Goal: Use online tool/utility: Utilize a website feature to perform a specific function

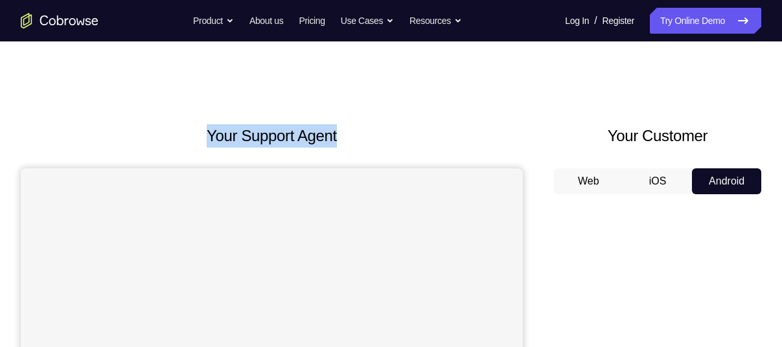
drag, startPoint x: 194, startPoint y: 135, endPoint x: 347, endPoint y: 128, distance: 152.5
click at [347, 128] on h2 "Your Support Agent" at bounding box center [272, 135] width 502 height 23
click at [318, 134] on h2 "Your Support Agent" at bounding box center [272, 135] width 502 height 23
drag, startPoint x: 194, startPoint y: 135, endPoint x: 337, endPoint y: 141, distance: 142.7
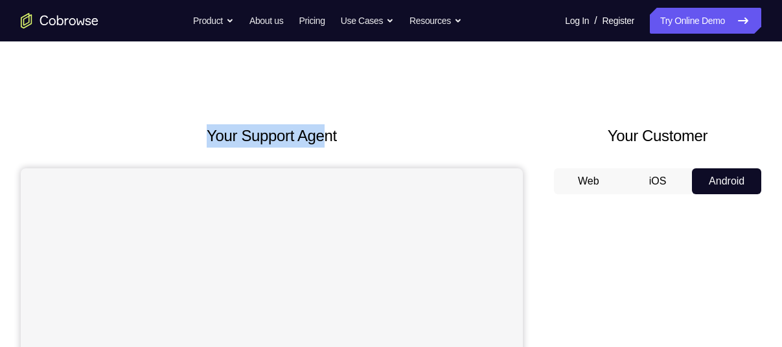
click at [337, 141] on h2 "Your Support Agent" at bounding box center [272, 135] width 502 height 23
click at [213, 137] on h2 "Your Support Agent" at bounding box center [272, 135] width 502 height 23
drag, startPoint x: 192, startPoint y: 137, endPoint x: 389, endPoint y: 147, distance: 197.3
click at [389, 147] on h2 "Your Support Agent" at bounding box center [272, 135] width 502 height 23
drag, startPoint x: 389, startPoint y: 147, endPoint x: 342, endPoint y: 146, distance: 46.7
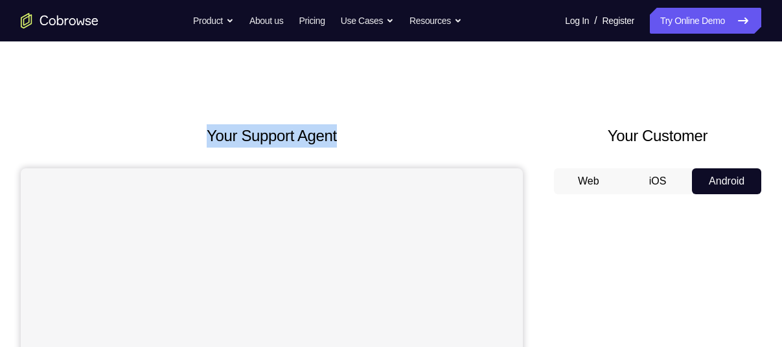
click at [342, 146] on h2 "Your Support Agent" at bounding box center [272, 135] width 502 height 23
click at [197, 133] on h2 "Your Support Agent" at bounding box center [272, 135] width 502 height 23
drag, startPoint x: 197, startPoint y: 133, endPoint x: 371, endPoint y: 145, distance: 174.1
click at [371, 145] on h2 "Your Support Agent" at bounding box center [272, 135] width 502 height 23
drag, startPoint x: 371, startPoint y: 145, endPoint x: 323, endPoint y: 150, distance: 48.3
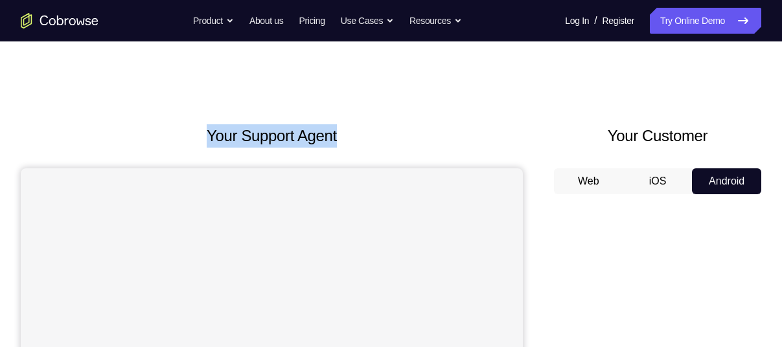
drag, startPoint x: 323, startPoint y: 150, endPoint x: 316, endPoint y: 147, distance: 7.2
click at [316, 147] on h2 "Your Support Agent" at bounding box center [272, 135] width 502 height 23
click at [314, 145] on h2 "Your Support Agent" at bounding box center [272, 135] width 502 height 23
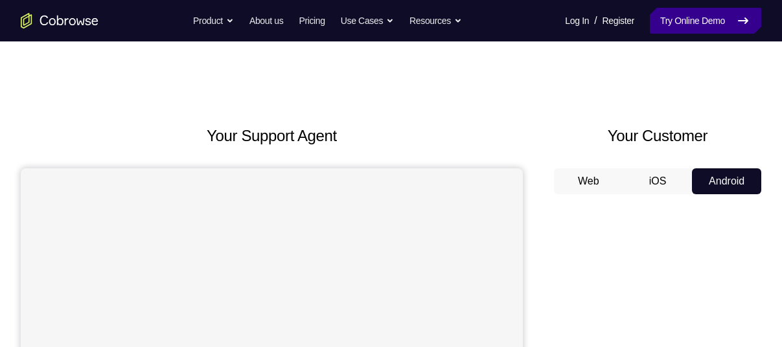
click at [686, 24] on link "Try Online Demo" at bounding box center [705, 21] width 111 height 26
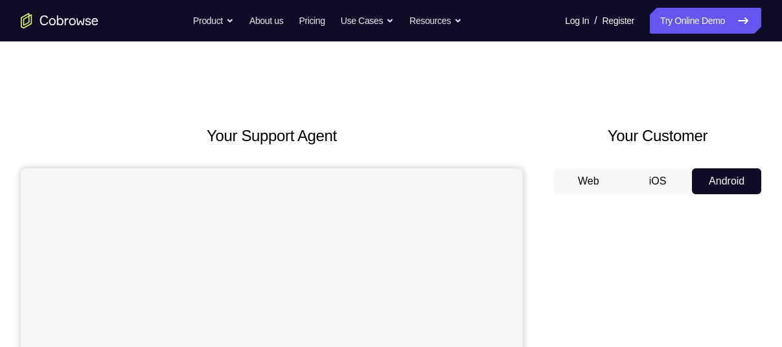
click at [664, 178] on button "iOS" at bounding box center [658, 182] width 69 height 26
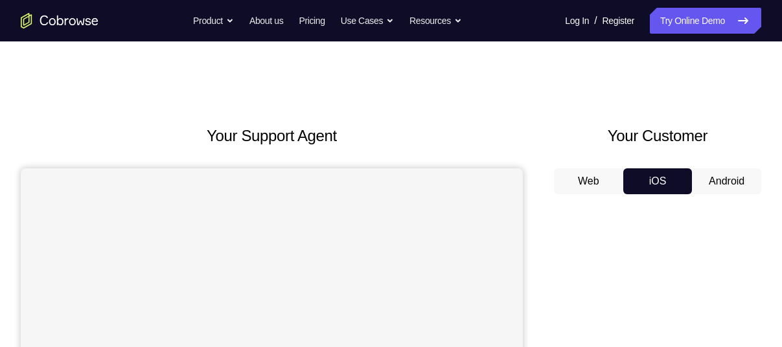
click at [596, 174] on button "Web" at bounding box center [588, 182] width 69 height 26
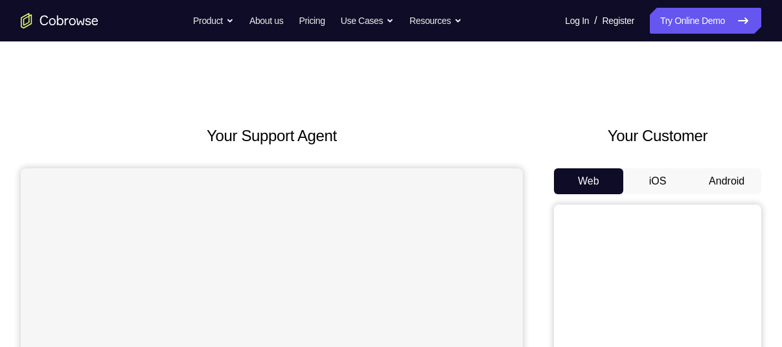
click at [731, 176] on button "Android" at bounding box center [726, 182] width 69 height 26
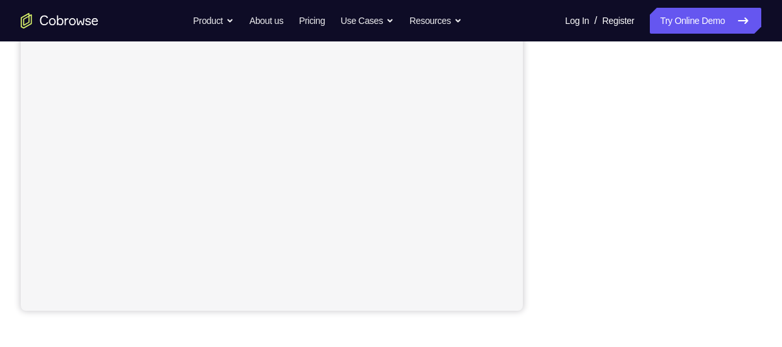
scroll to position [173, 0]
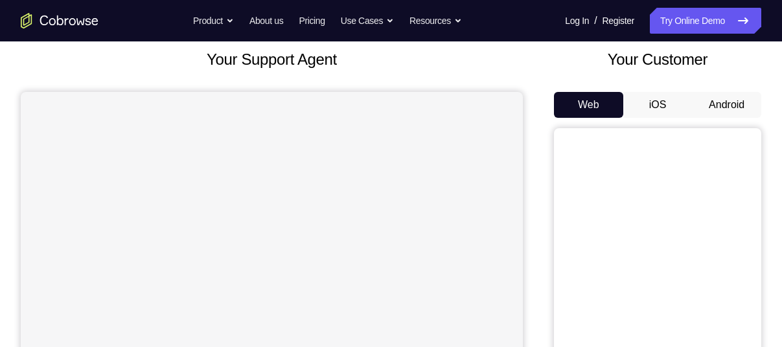
click at [718, 99] on button "Android" at bounding box center [726, 105] width 69 height 26
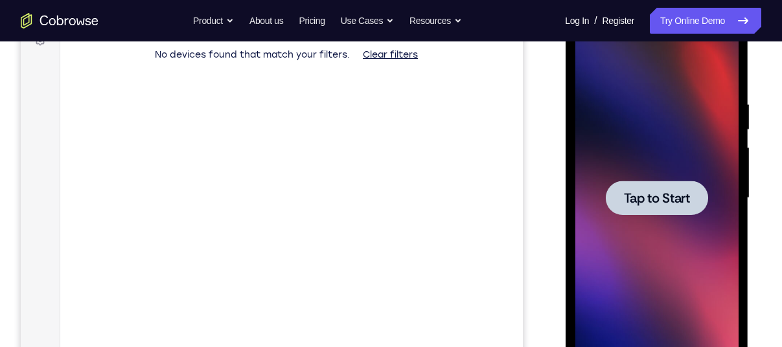
scroll to position [206, 0]
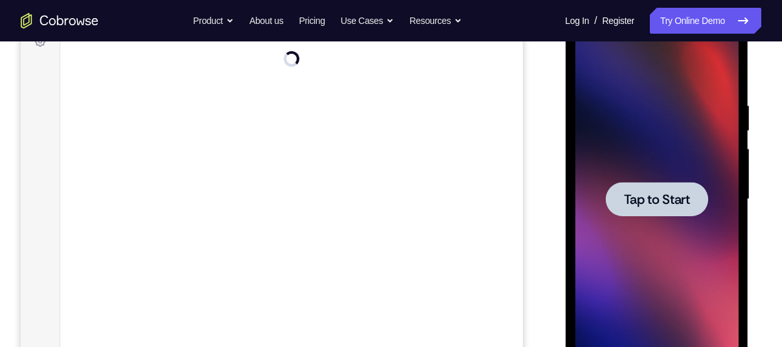
click at [651, 204] on span "Tap to Start" at bounding box center [657, 199] width 66 height 13
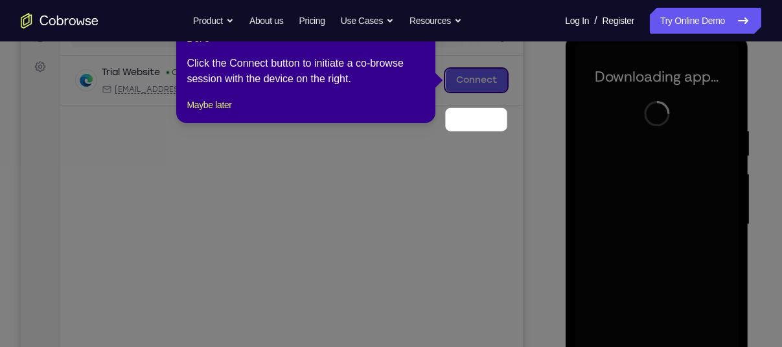
scroll to position [141, 0]
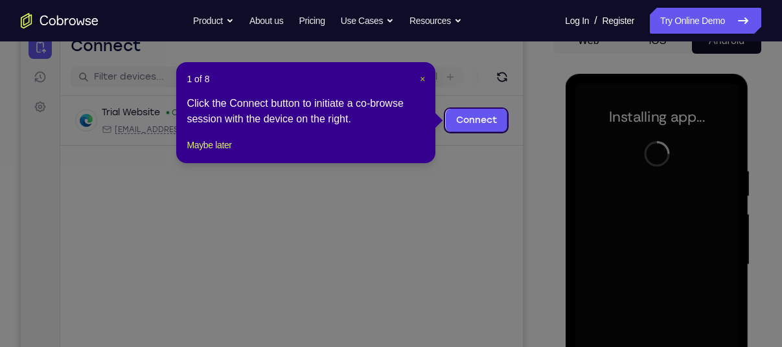
click at [422, 75] on span "×" at bounding box center [422, 79] width 5 height 10
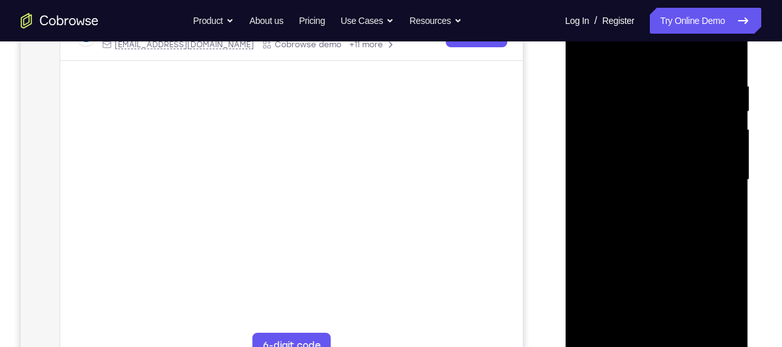
scroll to position [263, 0]
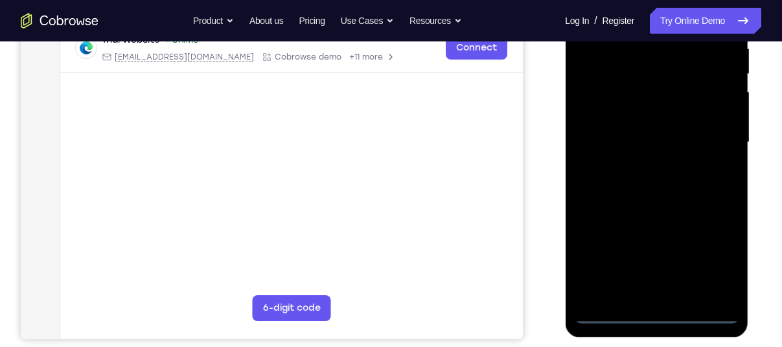
click at [652, 311] on div at bounding box center [656, 142] width 163 height 363
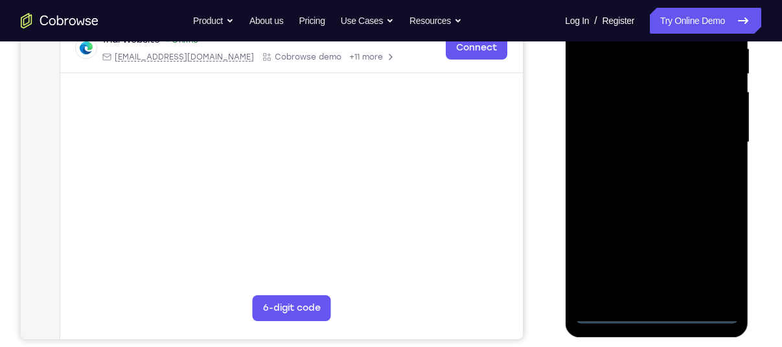
click at [703, 265] on div at bounding box center [656, 142] width 163 height 363
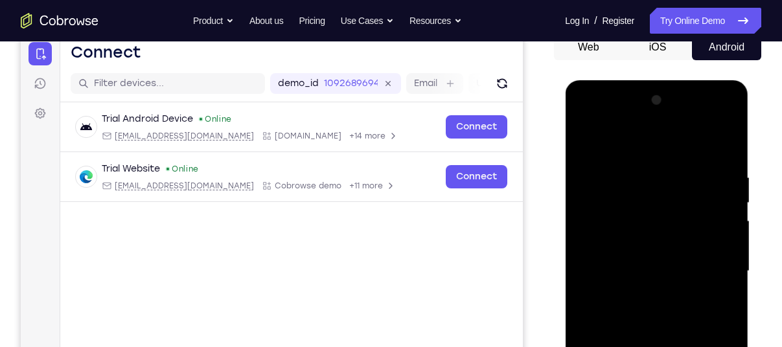
scroll to position [134, 0]
click at [633, 145] on div at bounding box center [656, 272] width 163 height 363
click at [605, 221] on div at bounding box center [656, 272] width 163 height 363
click at [642, 261] on div at bounding box center [656, 272] width 163 height 363
click at [640, 268] on div at bounding box center [656, 272] width 163 height 363
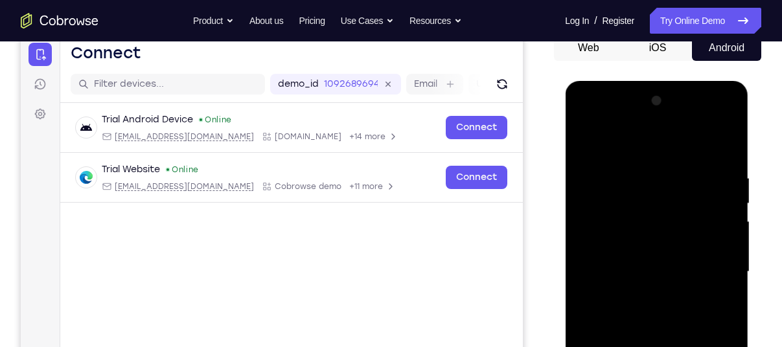
click at [654, 263] on div at bounding box center [656, 272] width 163 height 363
click at [650, 261] on div at bounding box center [656, 272] width 163 height 363
click at [637, 223] on div at bounding box center [656, 272] width 163 height 363
click at [637, 226] on div at bounding box center [656, 272] width 163 height 363
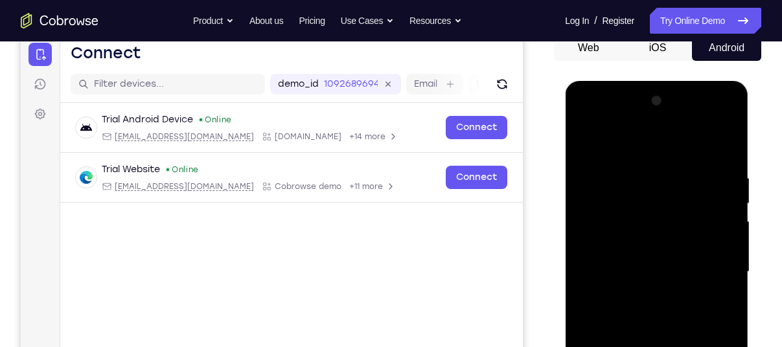
click at [637, 226] on div at bounding box center [656, 272] width 163 height 363
click at [629, 257] on div at bounding box center [656, 272] width 163 height 363
click at [627, 282] on div at bounding box center [656, 272] width 163 height 363
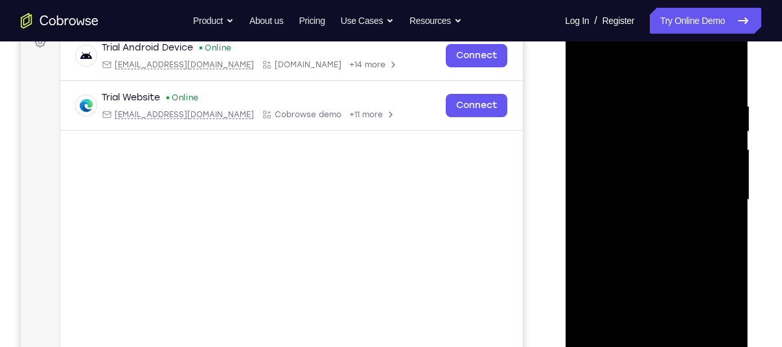
scroll to position [204, 0]
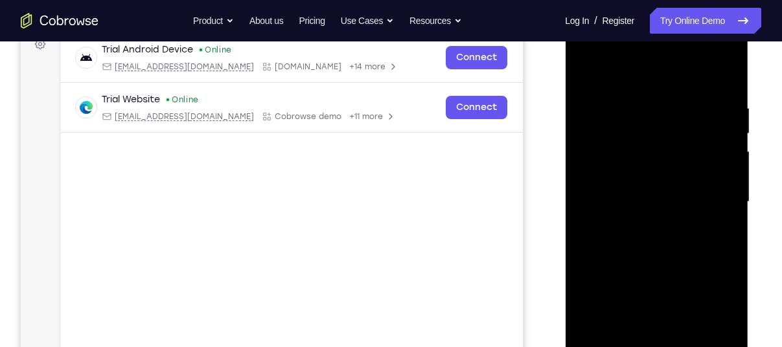
click at [666, 281] on div at bounding box center [656, 202] width 163 height 363
click at [658, 168] on div at bounding box center [656, 202] width 163 height 363
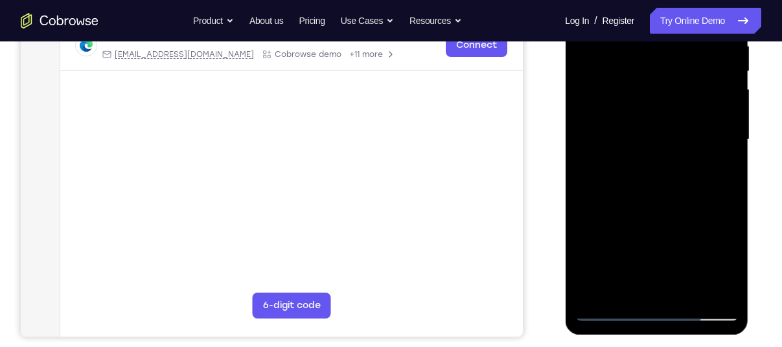
scroll to position [266, 0]
drag, startPoint x: 645, startPoint y: 208, endPoint x: 644, endPoint y: 191, distance: 16.9
click at [644, 191] on div at bounding box center [656, 139] width 163 height 363
click at [642, 291] on div at bounding box center [656, 139] width 163 height 363
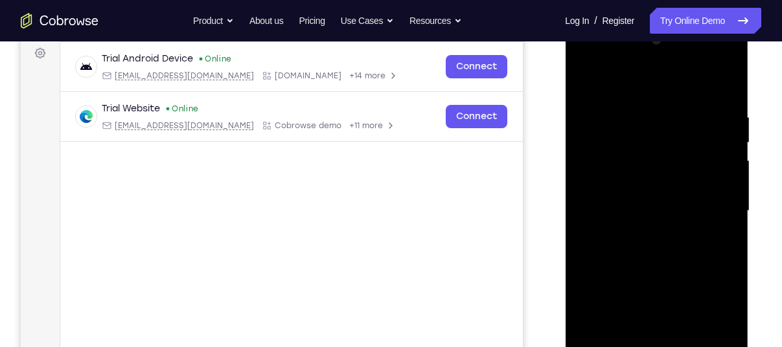
scroll to position [194, 0]
click at [714, 56] on div at bounding box center [656, 211] width 163 height 363
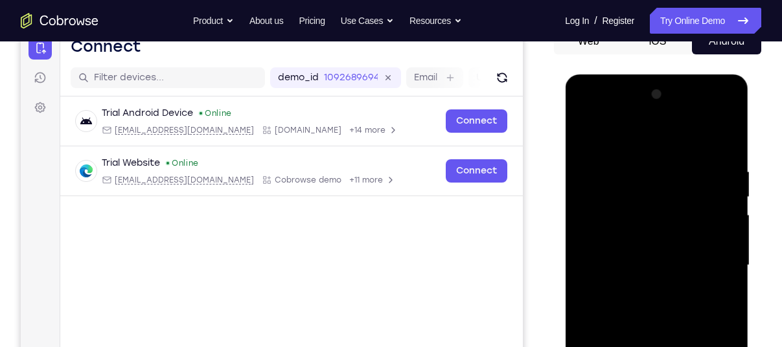
scroll to position [139, 0]
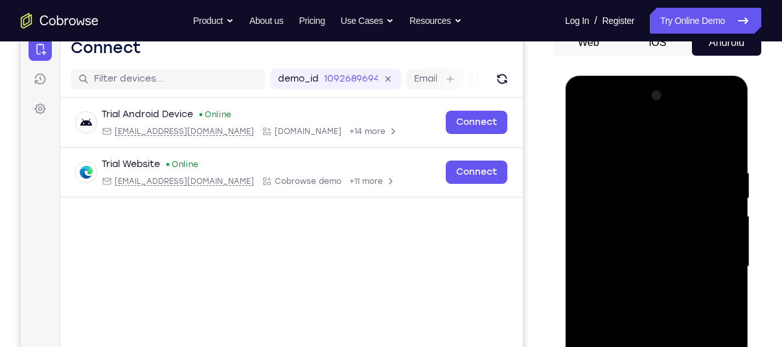
click at [600, 111] on div at bounding box center [656, 267] width 163 height 363
click at [712, 254] on div at bounding box center [656, 267] width 163 height 363
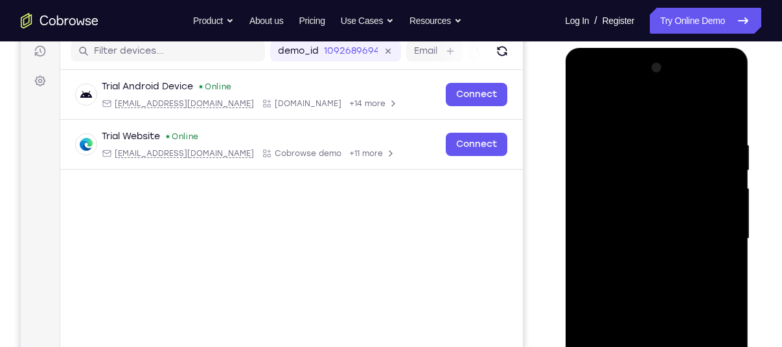
scroll to position [167, 0]
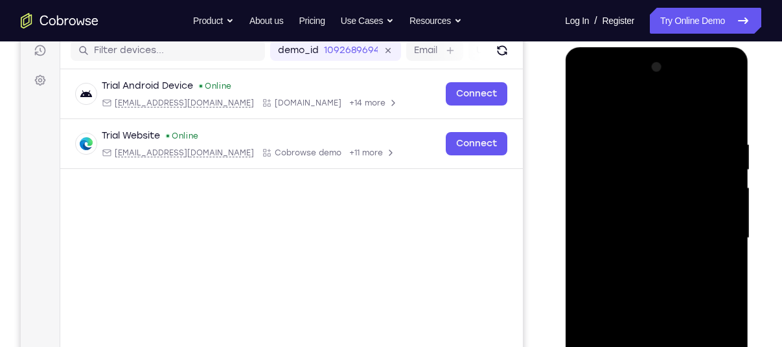
click at [643, 256] on div at bounding box center [656, 238] width 163 height 363
click at [712, 88] on div at bounding box center [656, 238] width 163 height 363
click at [645, 111] on div at bounding box center [656, 238] width 163 height 363
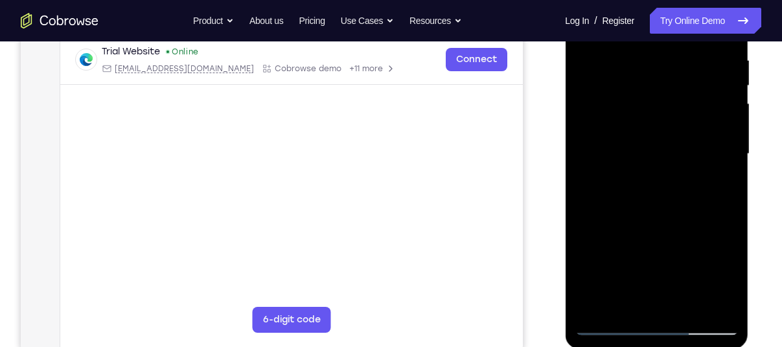
scroll to position [253, 0]
drag, startPoint x: 655, startPoint y: 218, endPoint x: 653, endPoint y: 178, distance: 40.9
click at [653, 178] on div at bounding box center [656, 152] width 163 height 363
click at [643, 294] on div at bounding box center [656, 152] width 163 height 363
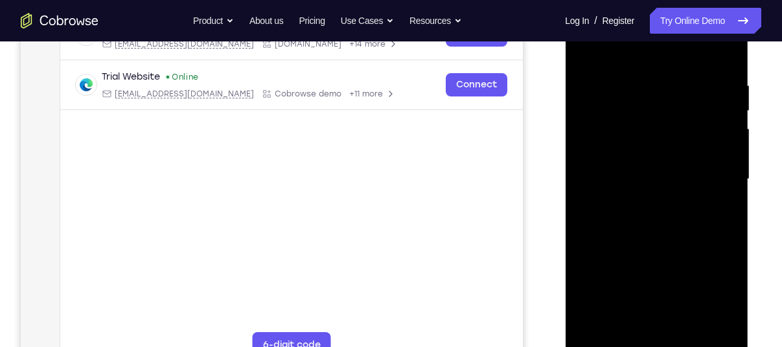
scroll to position [221, 0]
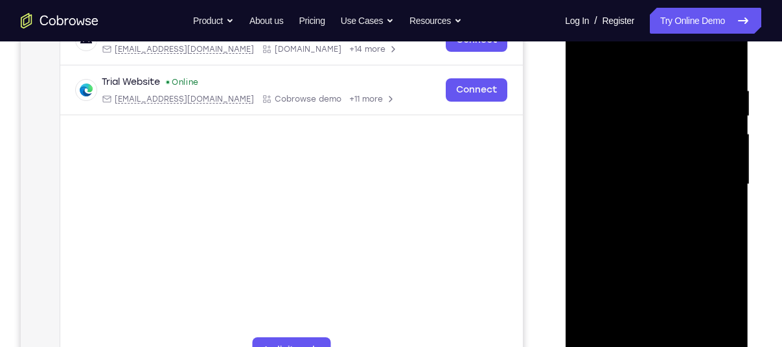
click at [607, 172] on div at bounding box center [656, 184] width 163 height 363
click at [633, 209] on div at bounding box center [656, 184] width 163 height 363
click at [637, 215] on div at bounding box center [656, 184] width 163 height 363
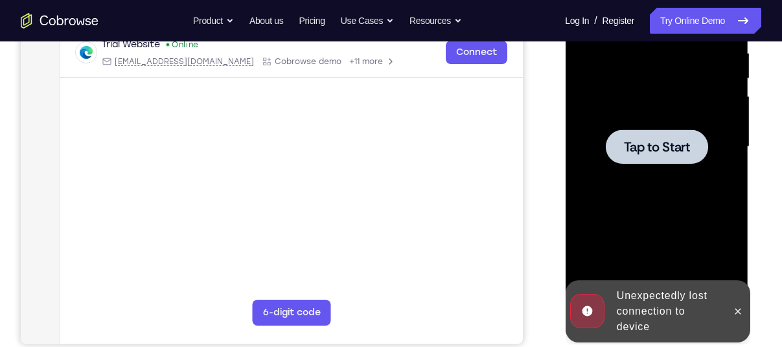
scroll to position [260, 0]
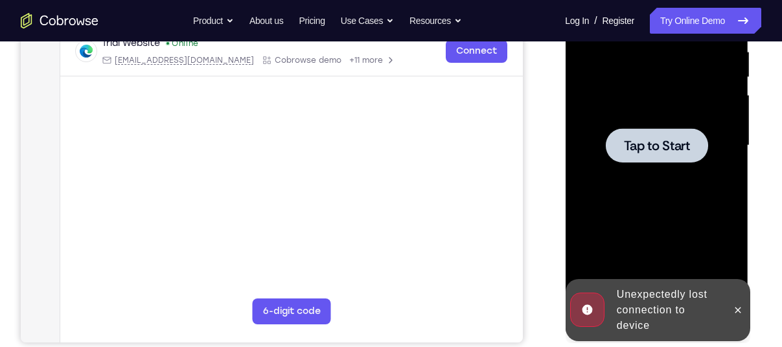
click at [655, 172] on div at bounding box center [656, 145] width 163 height 363
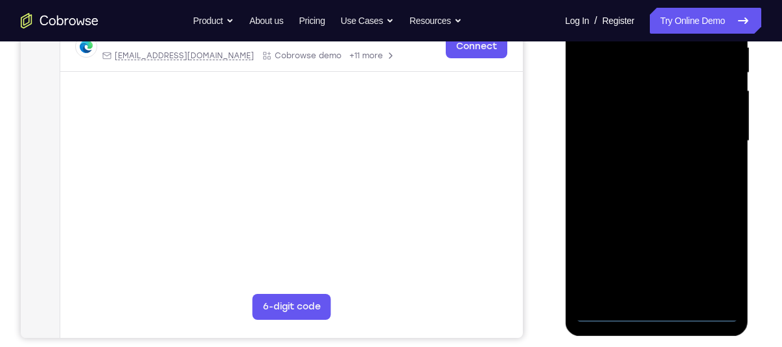
scroll to position [255, 0]
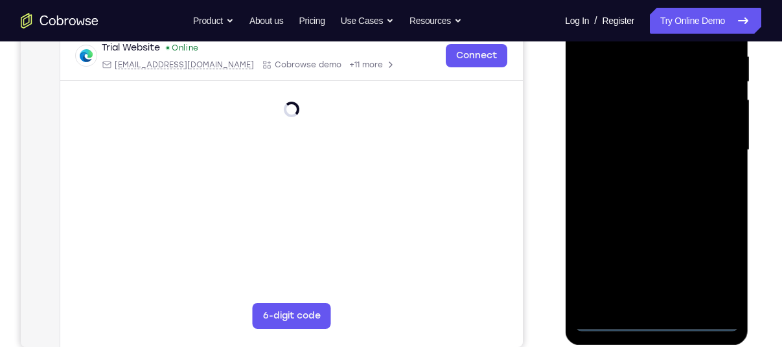
click at [662, 318] on div at bounding box center [656, 150] width 163 height 363
click at [663, 320] on div at bounding box center [656, 150] width 163 height 363
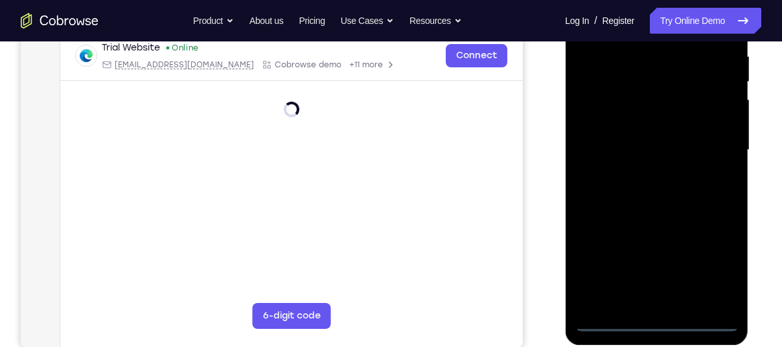
click at [663, 320] on div at bounding box center [656, 150] width 163 height 363
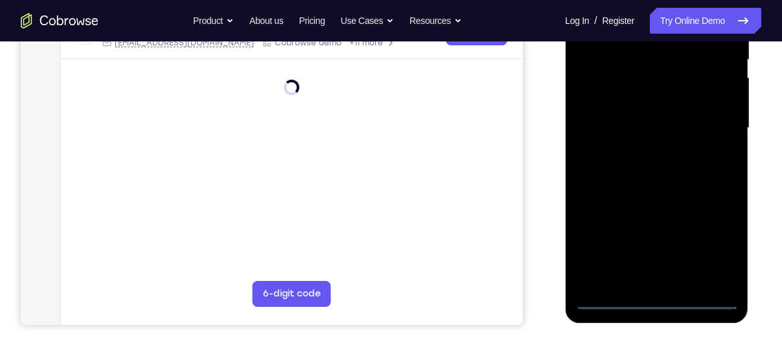
scroll to position [287, 0]
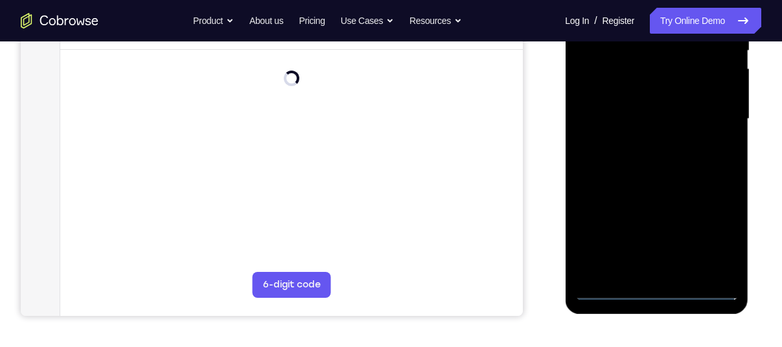
click at [654, 294] on div at bounding box center [656, 119] width 163 height 363
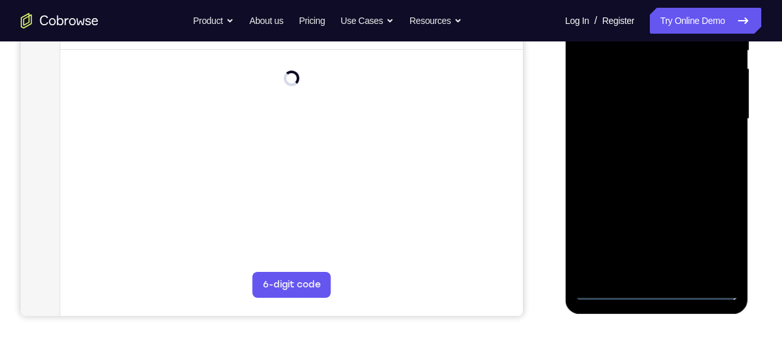
click at [654, 294] on div at bounding box center [656, 119] width 163 height 363
click at [657, 286] on div at bounding box center [656, 119] width 163 height 363
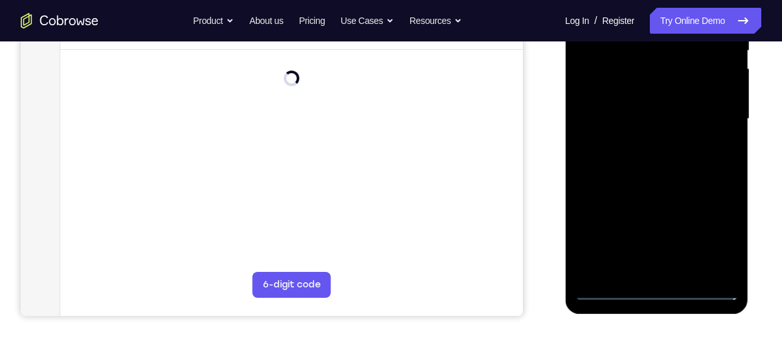
click at [657, 286] on div at bounding box center [656, 119] width 163 height 363
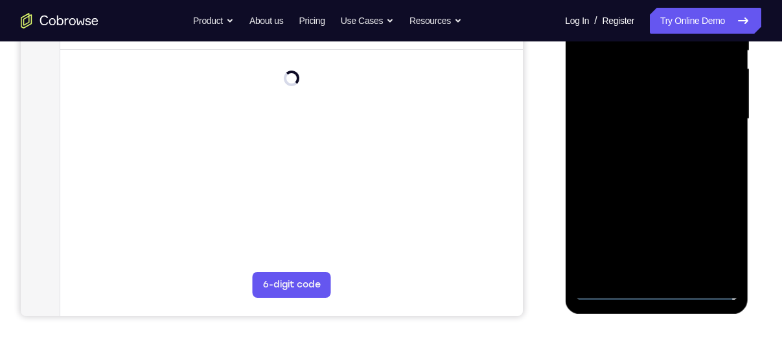
click at [657, 286] on div at bounding box center [656, 119] width 163 height 363
click at [712, 229] on div at bounding box center [656, 119] width 163 height 363
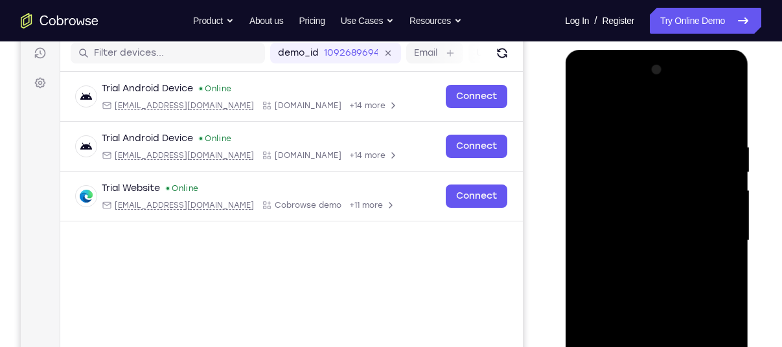
scroll to position [191, 0]
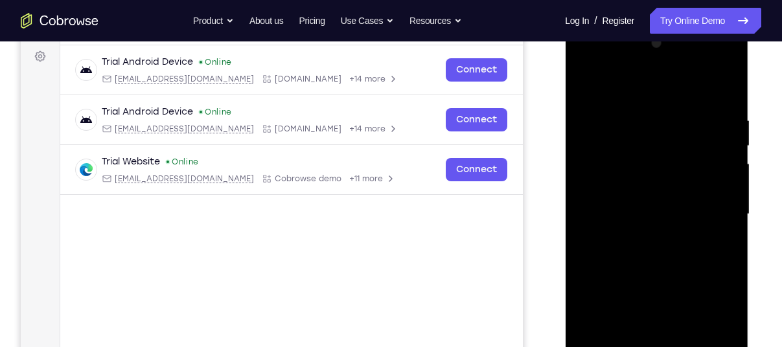
click at [709, 328] on div at bounding box center [656, 214] width 163 height 363
drag, startPoint x: 622, startPoint y: 75, endPoint x: 613, endPoint y: 63, distance: 14.8
click at [613, 63] on div at bounding box center [656, 214] width 163 height 363
click at [596, 179] on div at bounding box center [656, 214] width 163 height 363
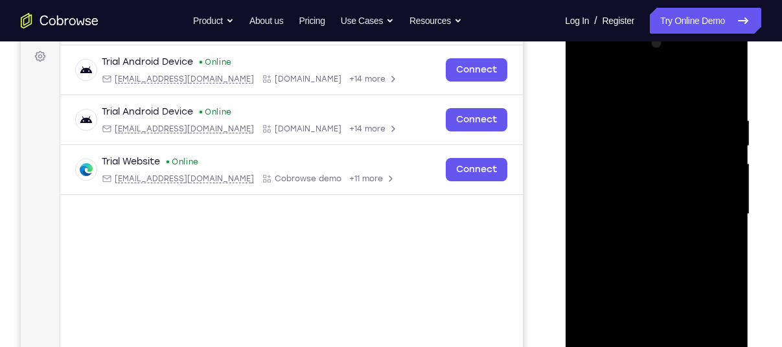
click at [637, 212] on div at bounding box center [656, 214] width 163 height 363
click at [618, 195] on div at bounding box center [656, 214] width 163 height 363
click at [651, 224] on div at bounding box center [656, 214] width 163 height 363
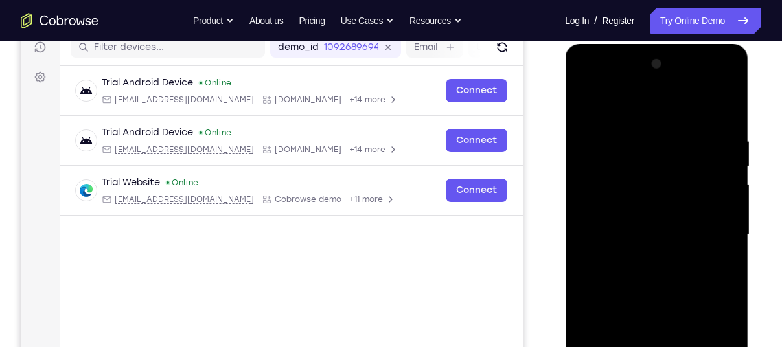
scroll to position [169, 0]
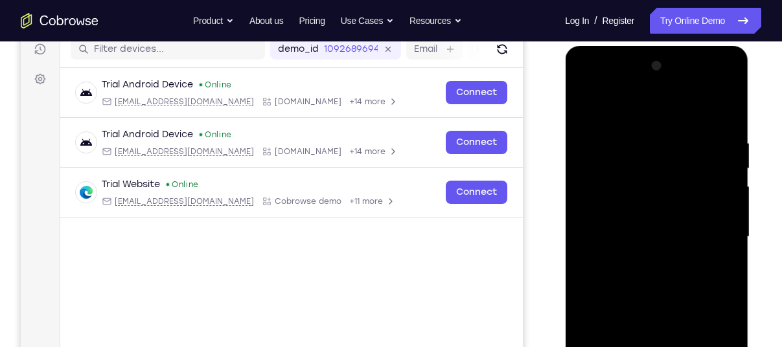
click at [637, 314] on div at bounding box center [656, 237] width 163 height 363
click at [664, 195] on div at bounding box center [656, 237] width 163 height 363
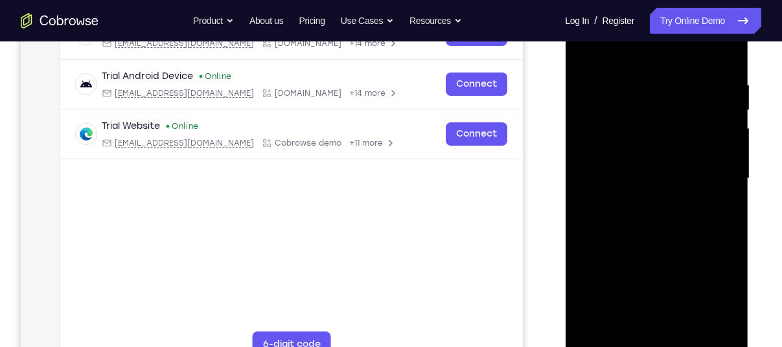
scroll to position [235, 0]
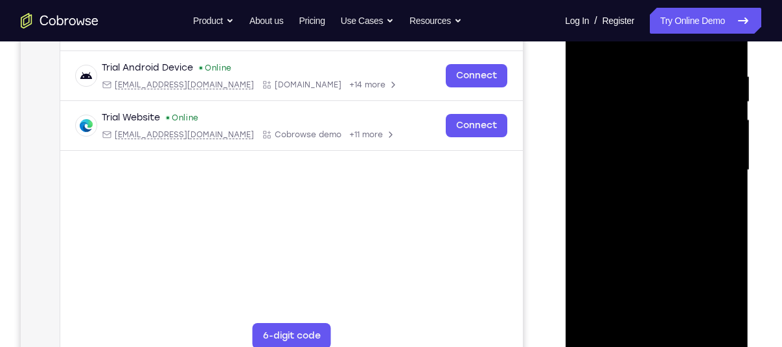
drag, startPoint x: 641, startPoint y: 246, endPoint x: 641, endPoint y: 193, distance: 53.2
click at [641, 193] on div at bounding box center [656, 170] width 163 height 363
click at [622, 311] on div at bounding box center [656, 170] width 163 height 363
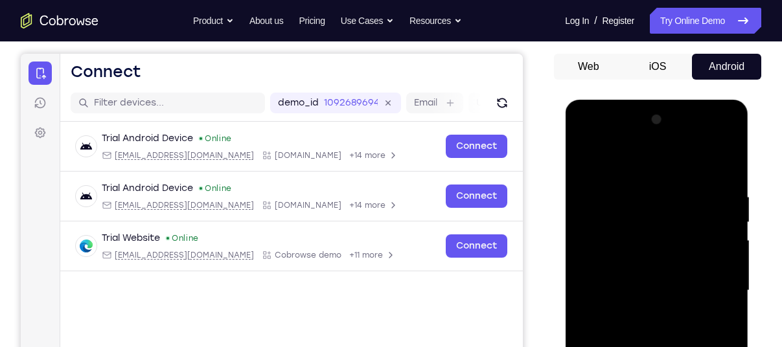
scroll to position [137, 0]
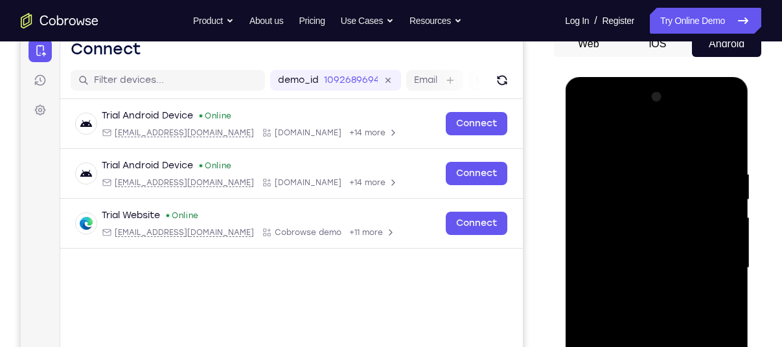
click at [648, 255] on div at bounding box center [656, 268] width 163 height 363
click at [713, 110] on div at bounding box center [656, 268] width 163 height 363
click at [601, 110] on div at bounding box center [656, 268] width 163 height 363
click at [713, 260] on div at bounding box center [656, 268] width 163 height 363
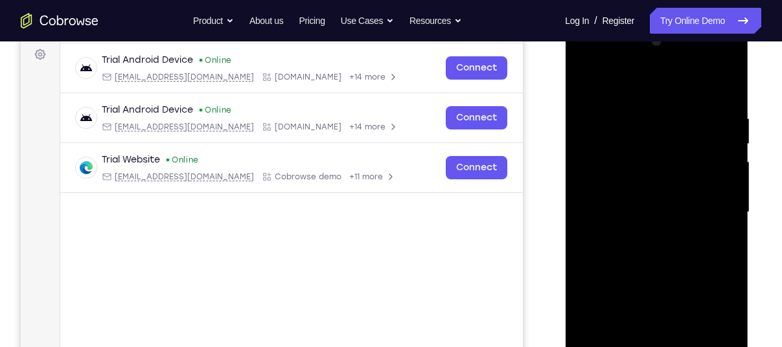
scroll to position [171, 0]
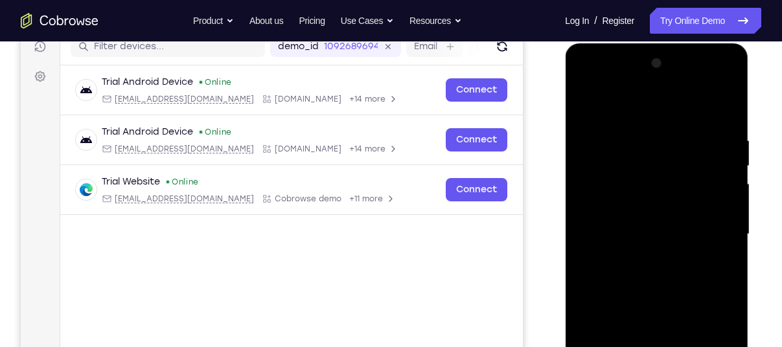
click at [642, 255] on div at bounding box center [656, 234] width 163 height 363
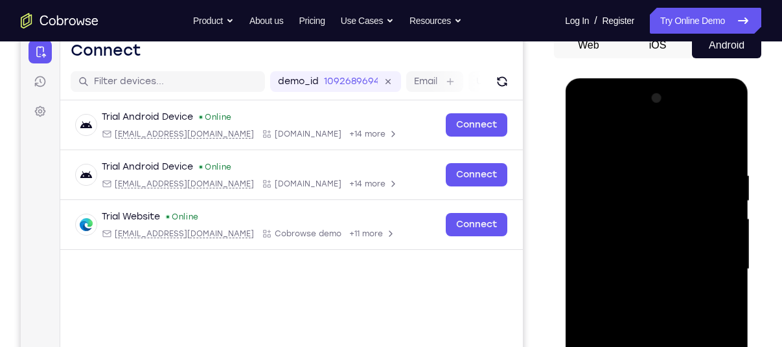
click at [712, 119] on div at bounding box center [656, 269] width 163 height 363
click at [633, 164] on div at bounding box center [656, 269] width 163 height 363
click at [605, 252] on div at bounding box center [656, 269] width 163 height 363
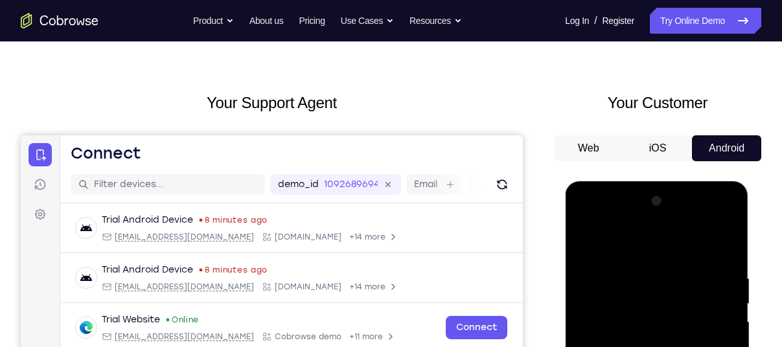
scroll to position [35, 0]
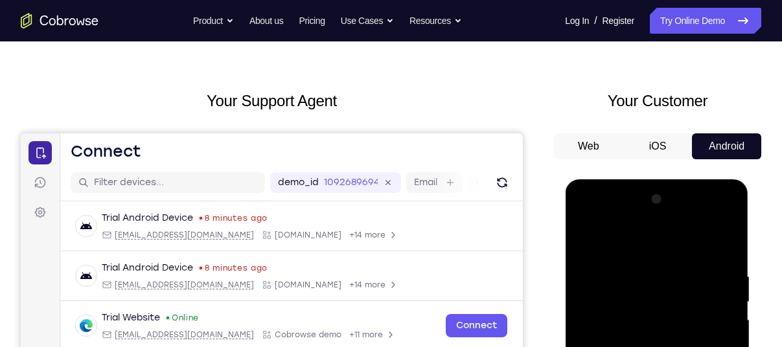
click at [42, 154] on icon at bounding box center [40, 153] width 13 height 13
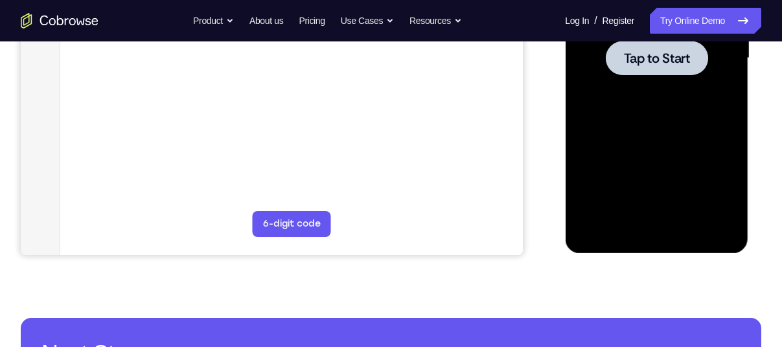
scroll to position [336, 0]
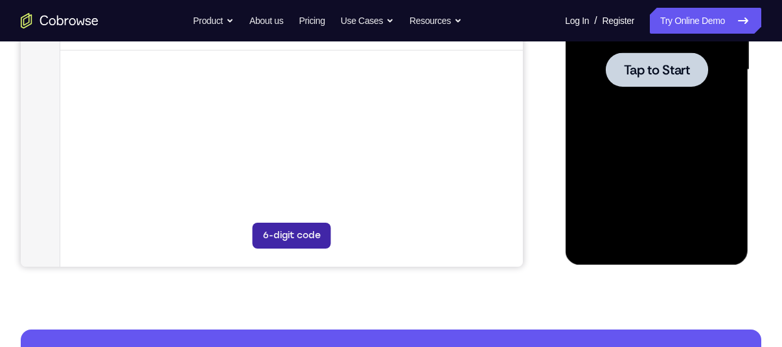
click at [298, 242] on button "6-digit code" at bounding box center [292, 236] width 78 height 26
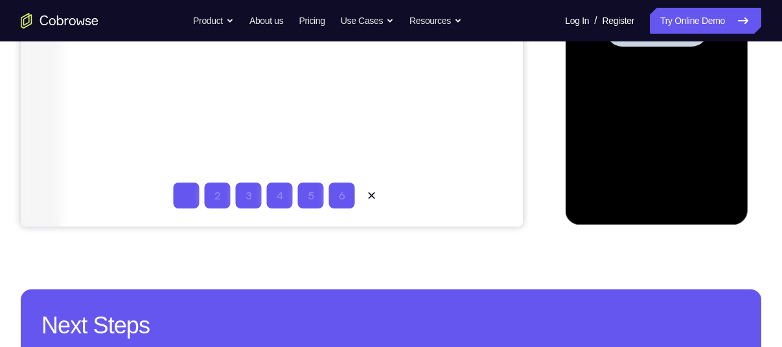
scroll to position [375, 0]
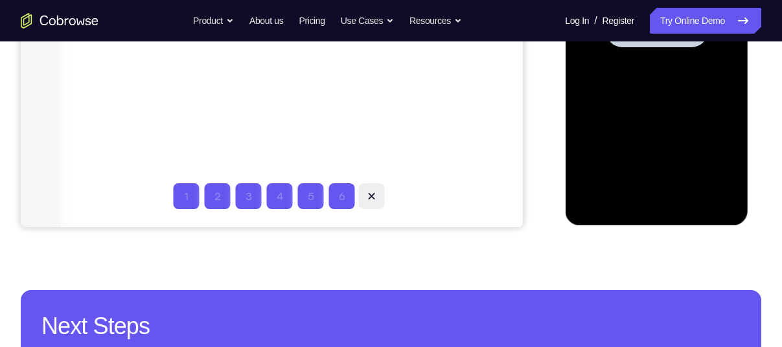
click at [368, 190] on icon at bounding box center [372, 196] width 13 height 13
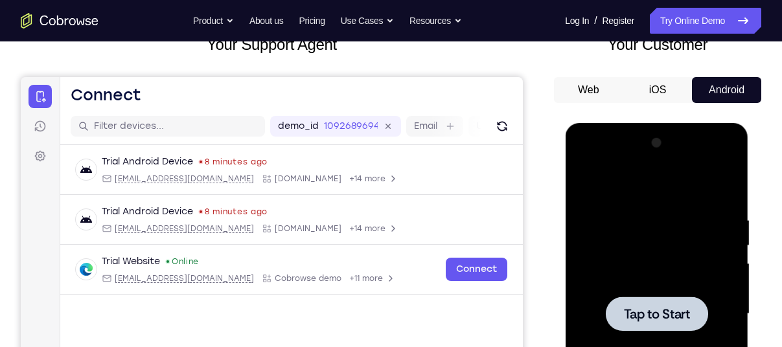
scroll to position [84, 0]
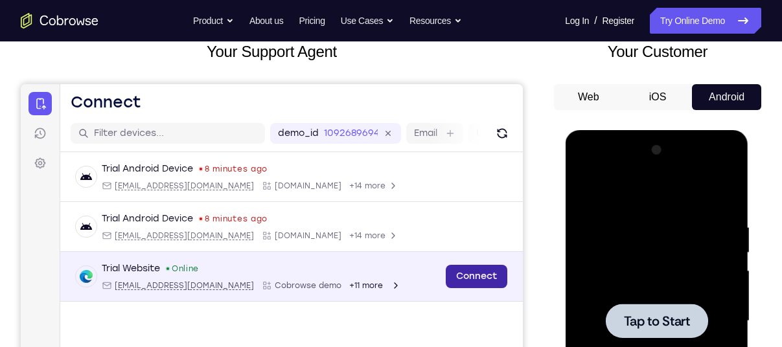
click at [491, 276] on link "Connect" at bounding box center [477, 276] width 62 height 23
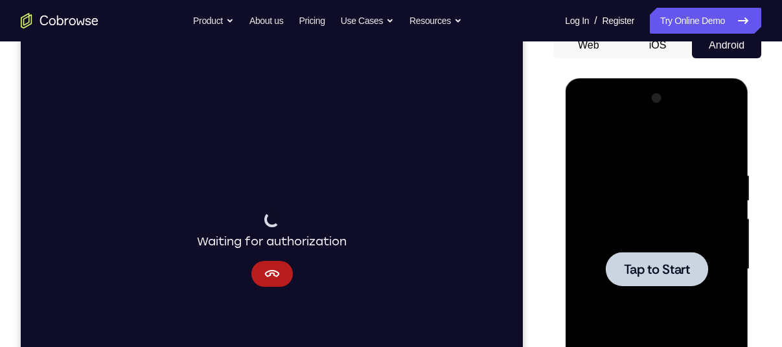
scroll to position [138, 0]
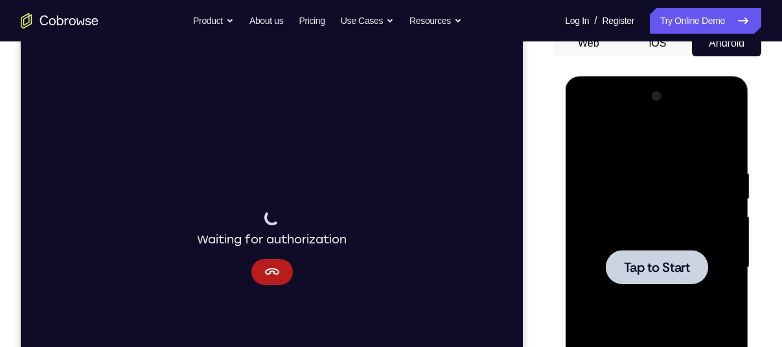
click at [693, 184] on div at bounding box center [656, 267] width 163 height 363
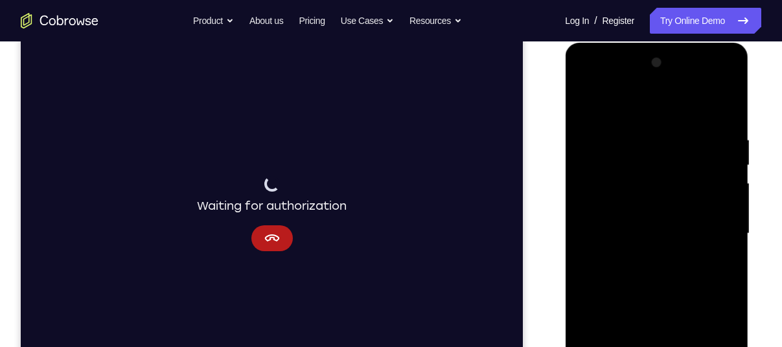
scroll to position [239, 0]
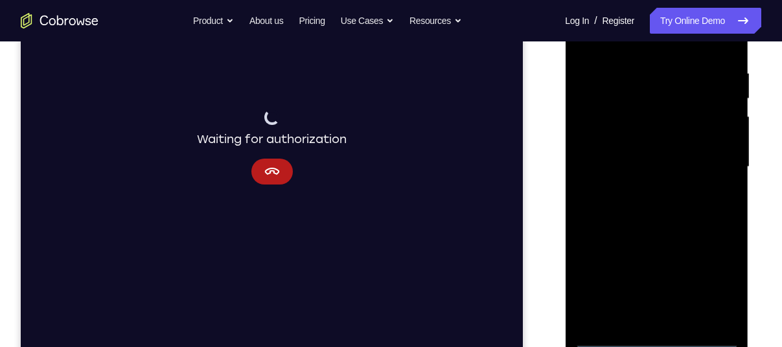
click at [660, 331] on div at bounding box center [656, 167] width 163 height 363
drag, startPoint x: 660, startPoint y: 331, endPoint x: 654, endPoint y: 340, distance: 10.8
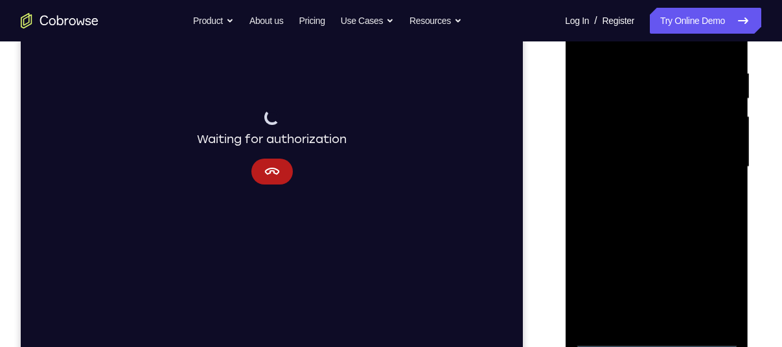
click at [654, 340] on div at bounding box center [656, 167] width 163 height 363
click at [716, 276] on div at bounding box center [656, 167] width 163 height 363
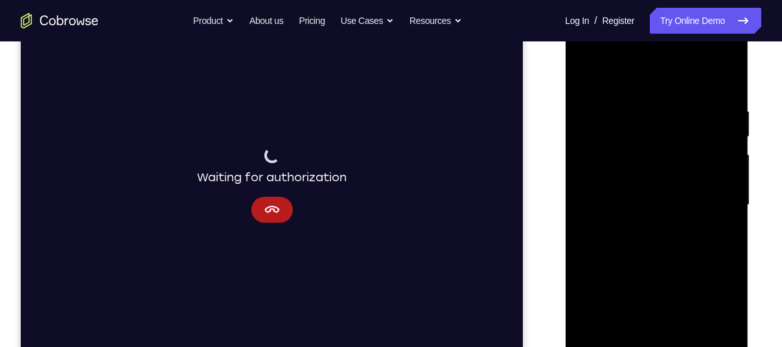
scroll to position [202, 0]
click at [603, 53] on div at bounding box center [656, 203] width 163 height 363
click at [609, 160] on div at bounding box center [656, 203] width 163 height 363
click at [646, 205] on div at bounding box center [656, 203] width 163 height 363
click at [627, 190] on div at bounding box center [656, 203] width 163 height 363
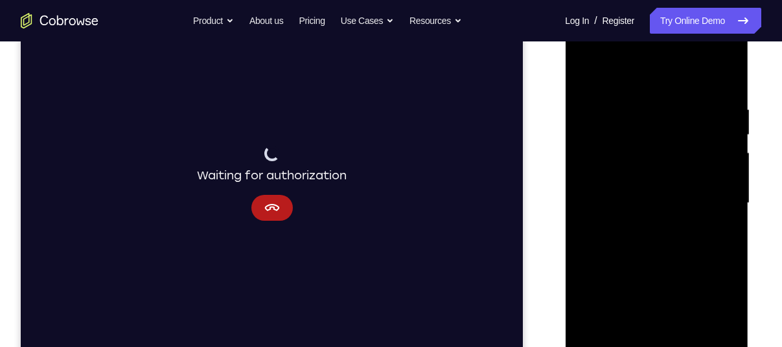
click at [646, 218] on div at bounding box center [656, 203] width 163 height 363
click at [656, 282] on div at bounding box center [656, 203] width 163 height 363
click at [659, 176] on div at bounding box center [656, 203] width 163 height 363
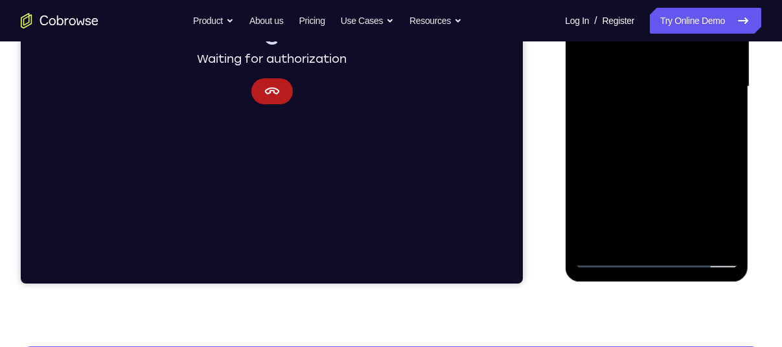
scroll to position [323, 0]
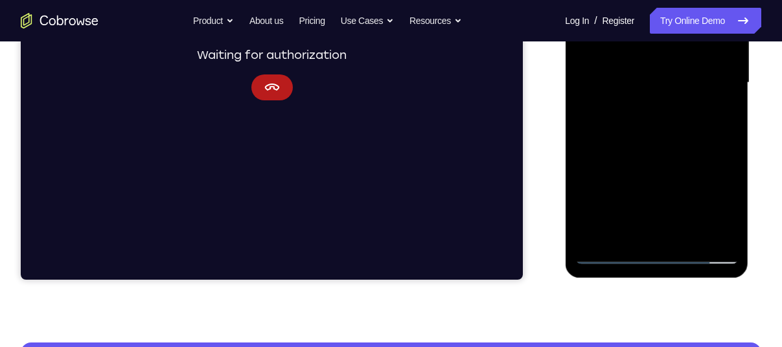
drag, startPoint x: 658, startPoint y: 193, endPoint x: 653, endPoint y: 153, distance: 40.5
click at [653, 153] on div at bounding box center [656, 82] width 163 height 363
click at [646, 226] on div at bounding box center [656, 82] width 163 height 363
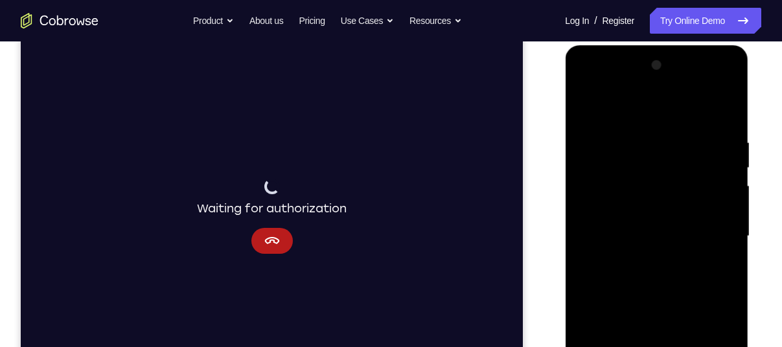
scroll to position [166, 0]
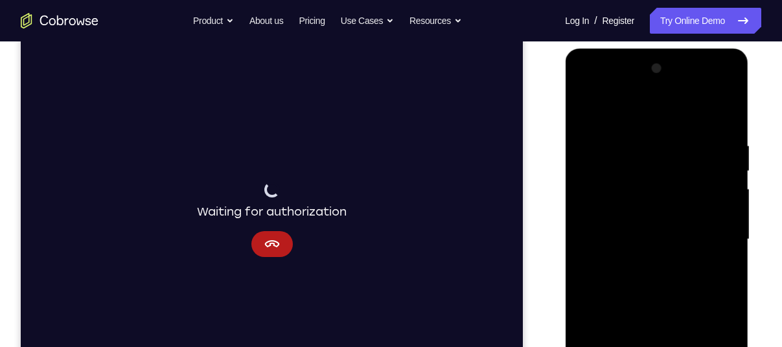
click at [620, 224] on div at bounding box center [656, 239] width 163 height 363
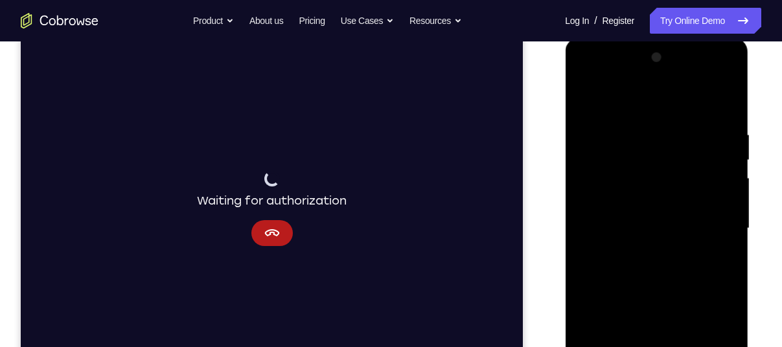
scroll to position [187, 0]
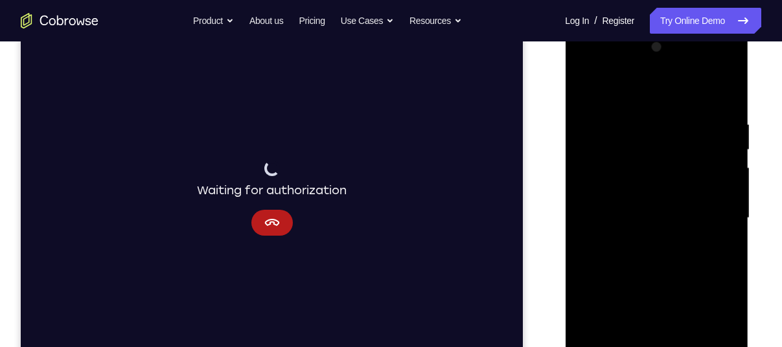
click at [639, 250] on div at bounding box center [656, 218] width 163 height 363
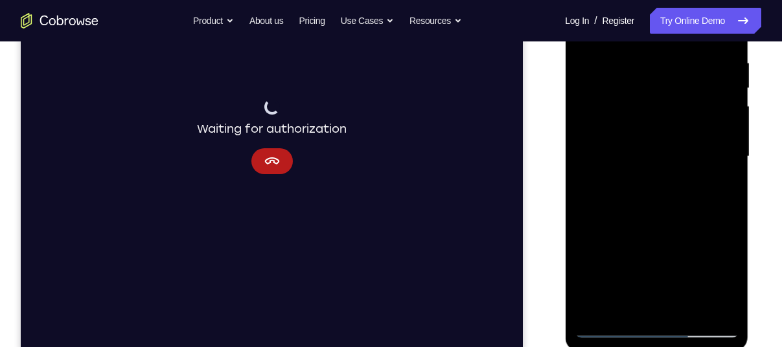
scroll to position [250, 0]
click at [651, 298] on div at bounding box center [656, 156] width 163 height 363
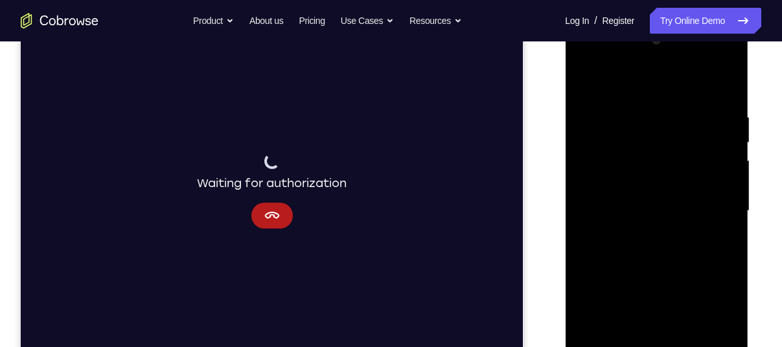
scroll to position [196, 0]
click at [688, 261] on div at bounding box center [656, 210] width 163 height 363
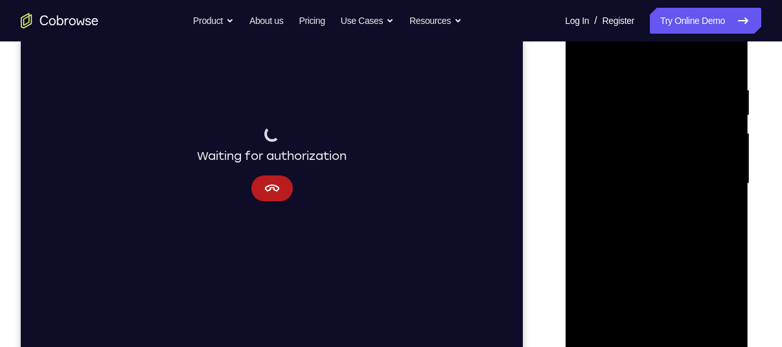
scroll to position [220, 0]
drag, startPoint x: 637, startPoint y: 225, endPoint x: 632, endPoint y: 191, distance: 34.1
click at [632, 191] on div at bounding box center [656, 186] width 163 height 363
drag, startPoint x: 648, startPoint y: 223, endPoint x: 635, endPoint y: 104, distance: 119.3
click at [635, 104] on div at bounding box center [656, 186] width 163 height 363
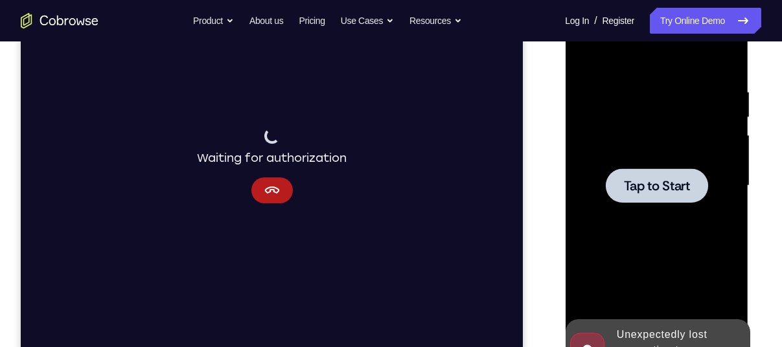
drag, startPoint x: 634, startPoint y: 228, endPoint x: 644, endPoint y: 144, distance: 84.9
click at [644, 144] on div at bounding box center [656, 186] width 163 height 363
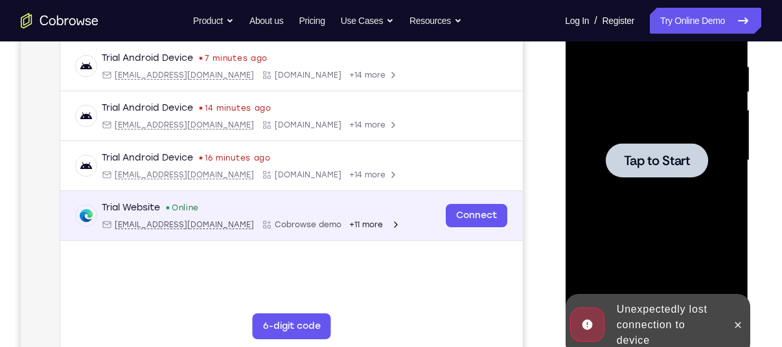
scroll to position [141, 0]
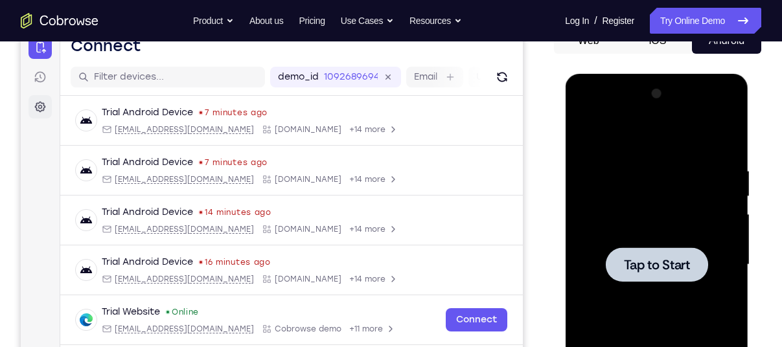
click at [45, 102] on icon at bounding box center [40, 106] width 13 height 13
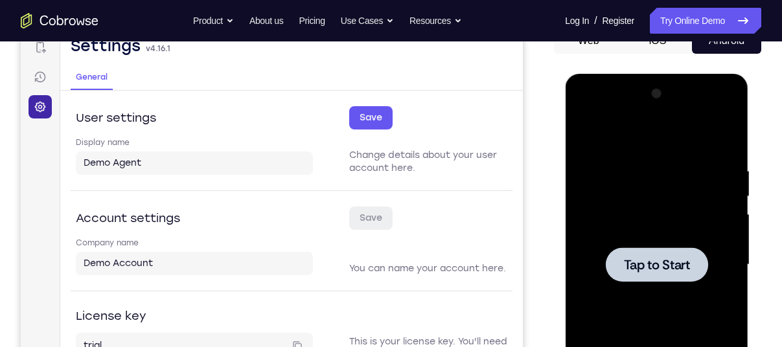
click at [45, 104] on icon at bounding box center [40, 106] width 13 height 13
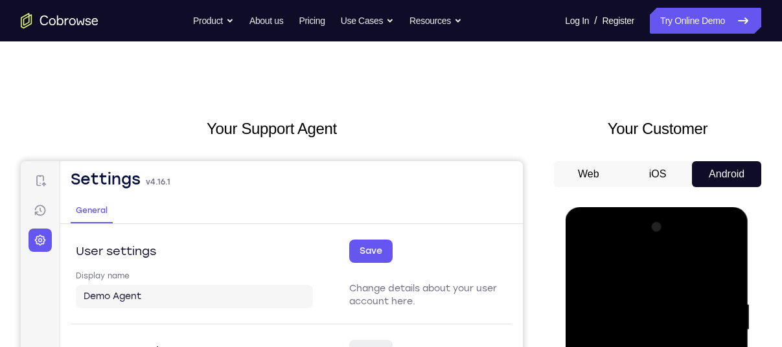
scroll to position [0, 0]
